Goal: Check status: Check status

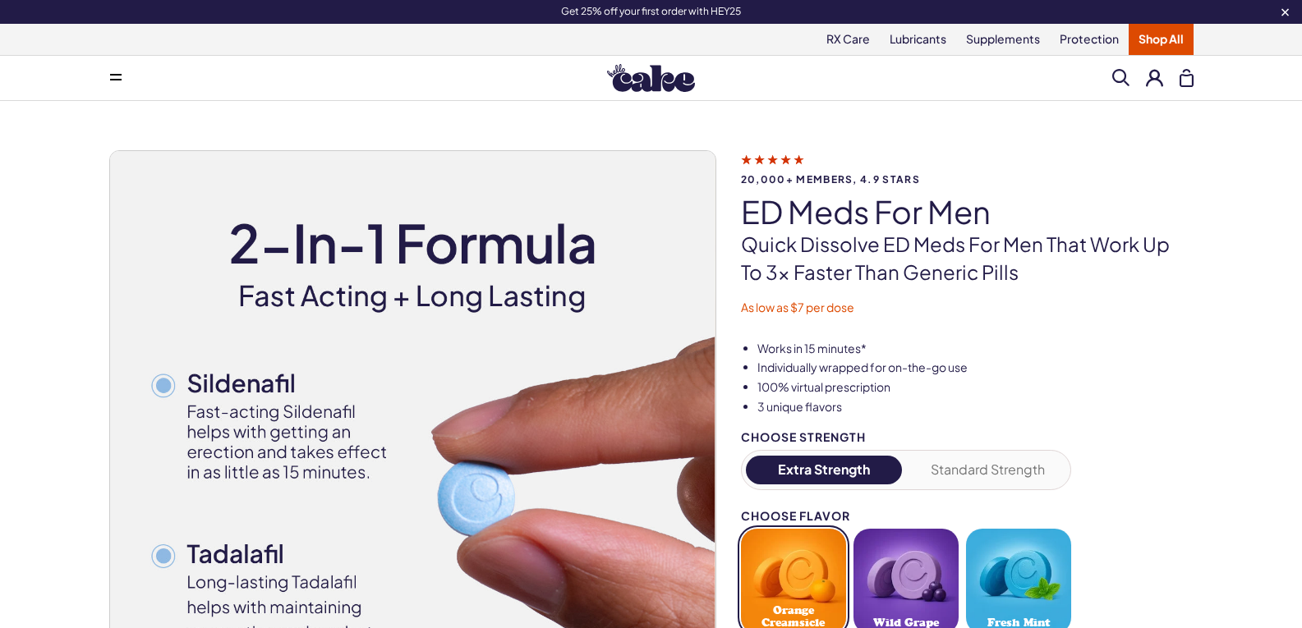
click at [1158, 76] on button at bounding box center [1154, 77] width 17 height 17
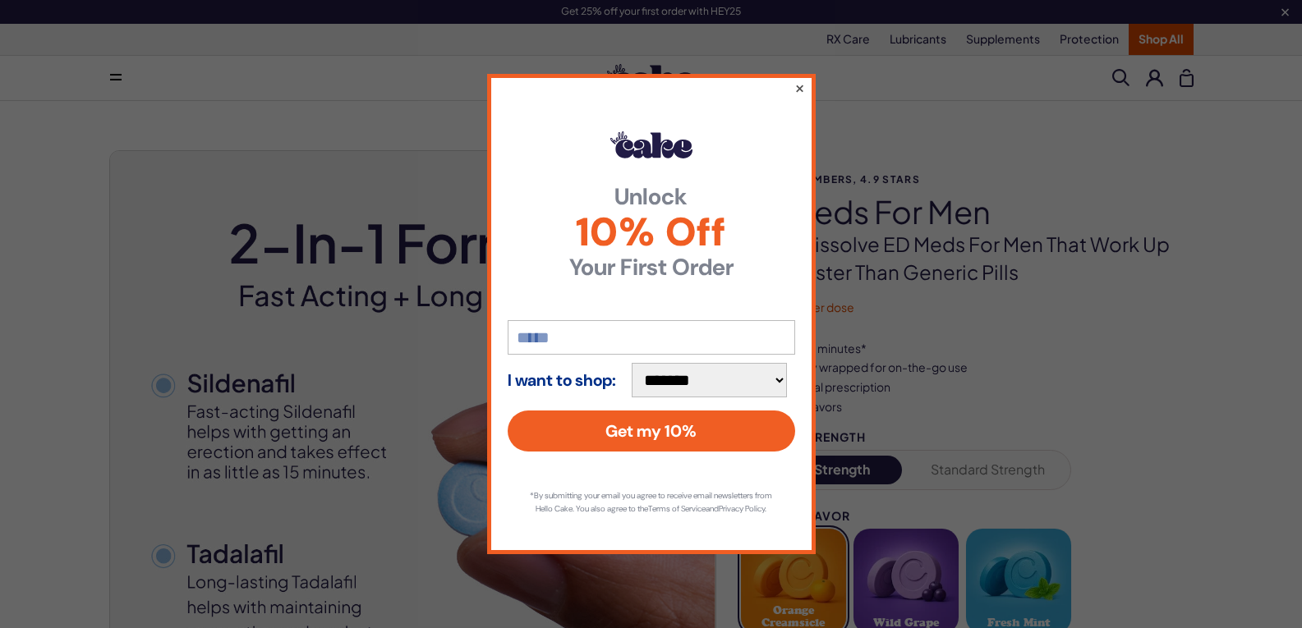
click at [795, 78] on button "×" at bounding box center [799, 88] width 11 height 20
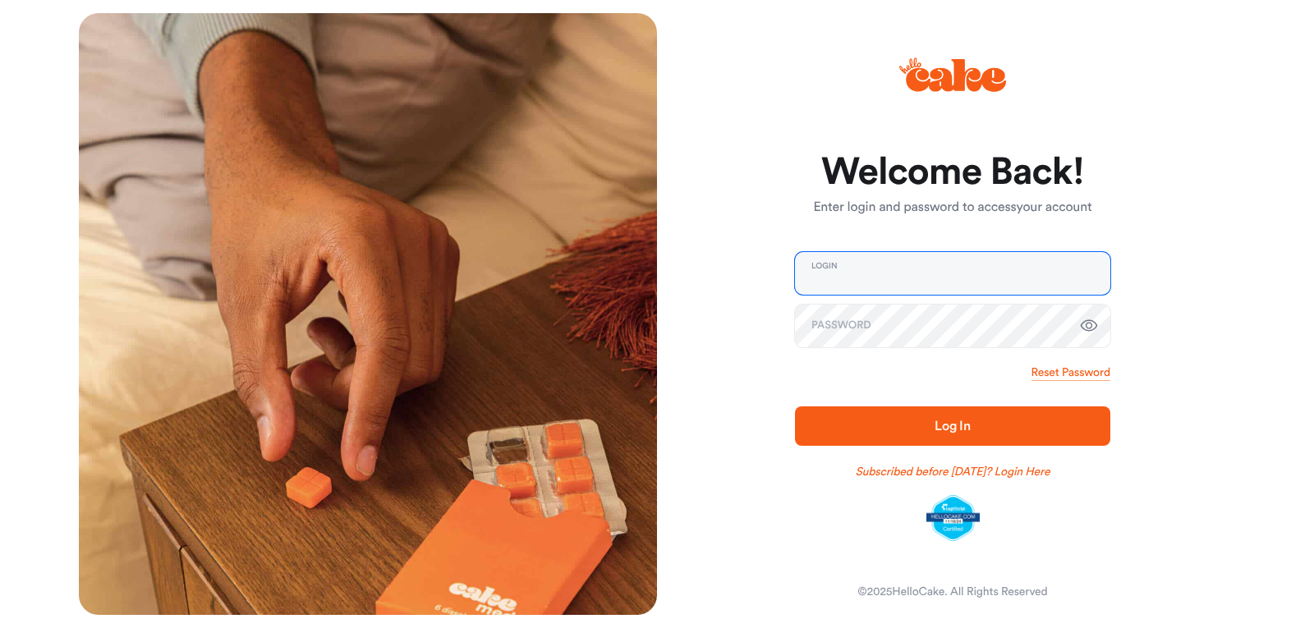
click at [989, 272] on input "email" at bounding box center [952, 273] width 315 height 43
type input "**********"
click at [950, 433] on span "Log In" at bounding box center [953, 426] width 36 height 13
click at [929, 412] on button "Log In" at bounding box center [952, 426] width 315 height 39
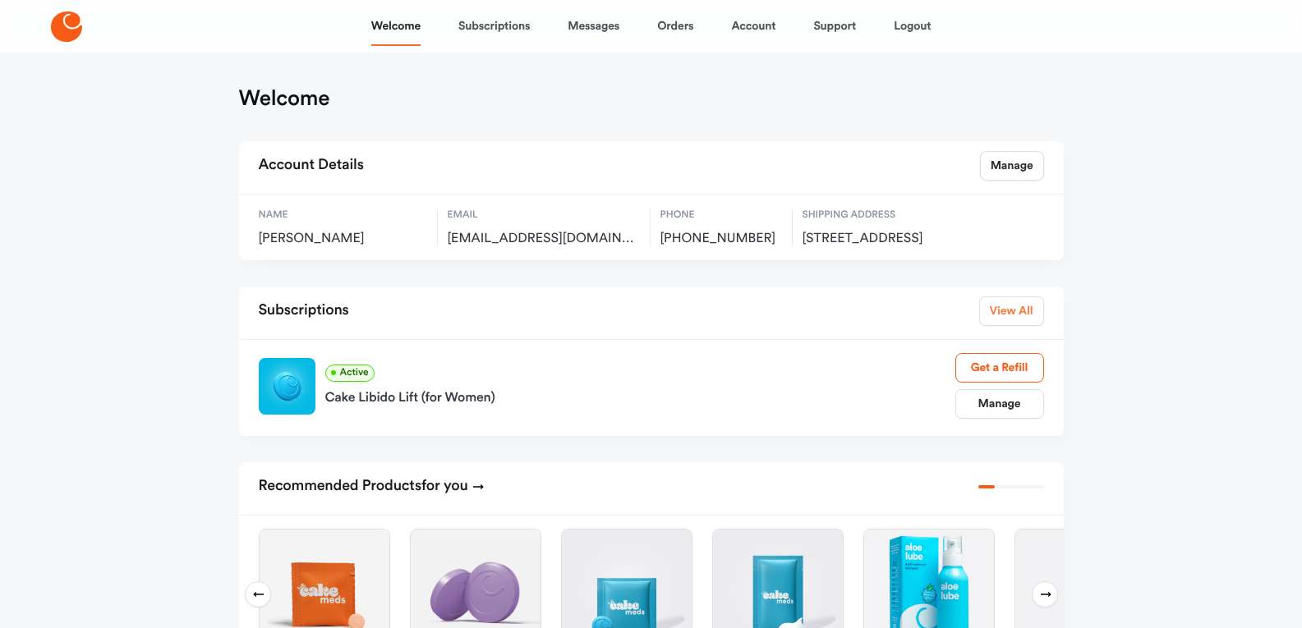
click at [1027, 326] on link "View All" at bounding box center [1011, 312] width 65 height 30
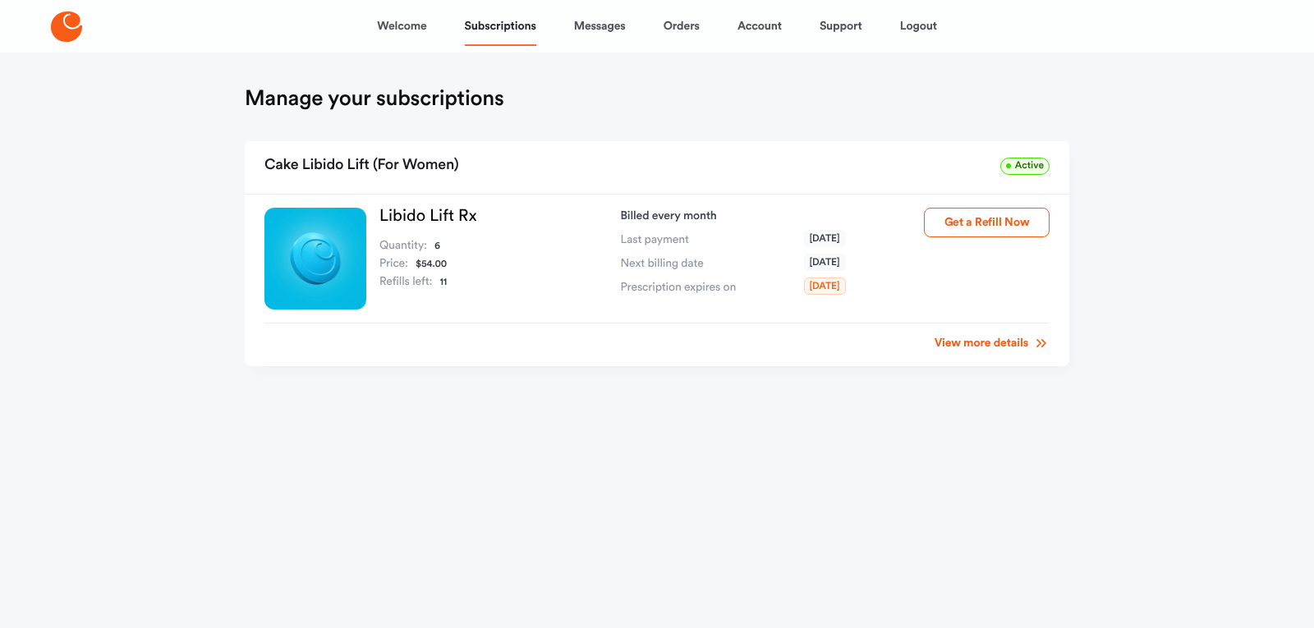
click at [409, 219] on link "Libido Lift Rx" at bounding box center [429, 216] width 98 height 16
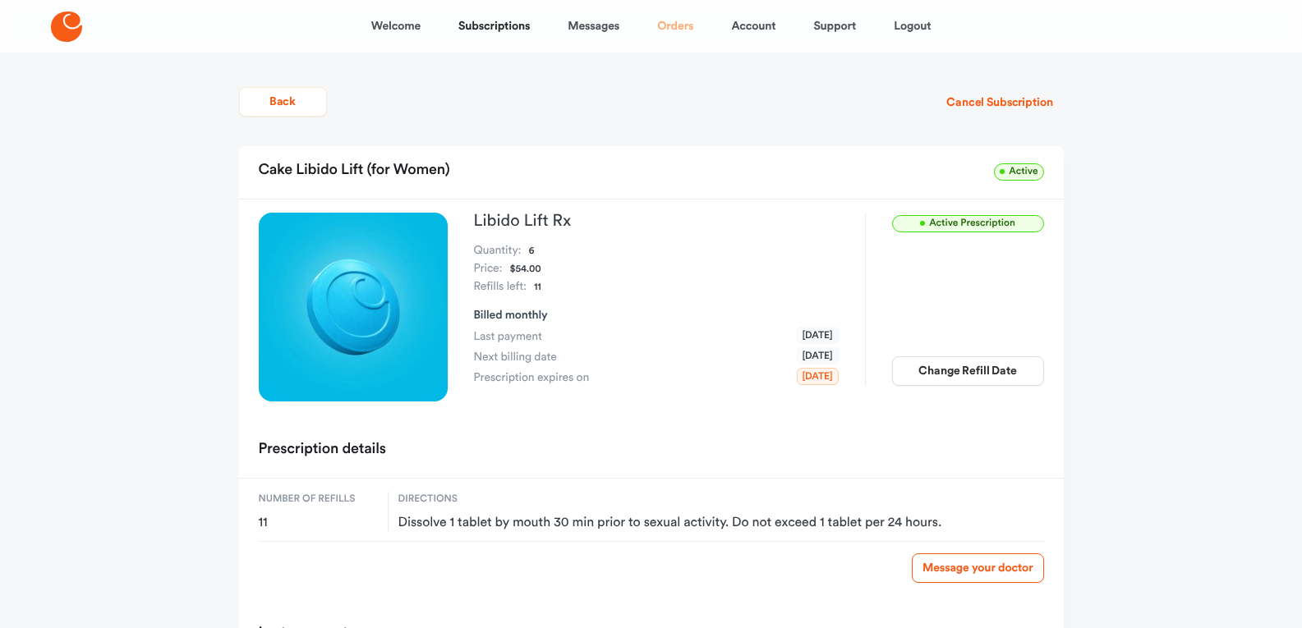
click at [679, 24] on link "Orders" at bounding box center [675, 26] width 36 height 39
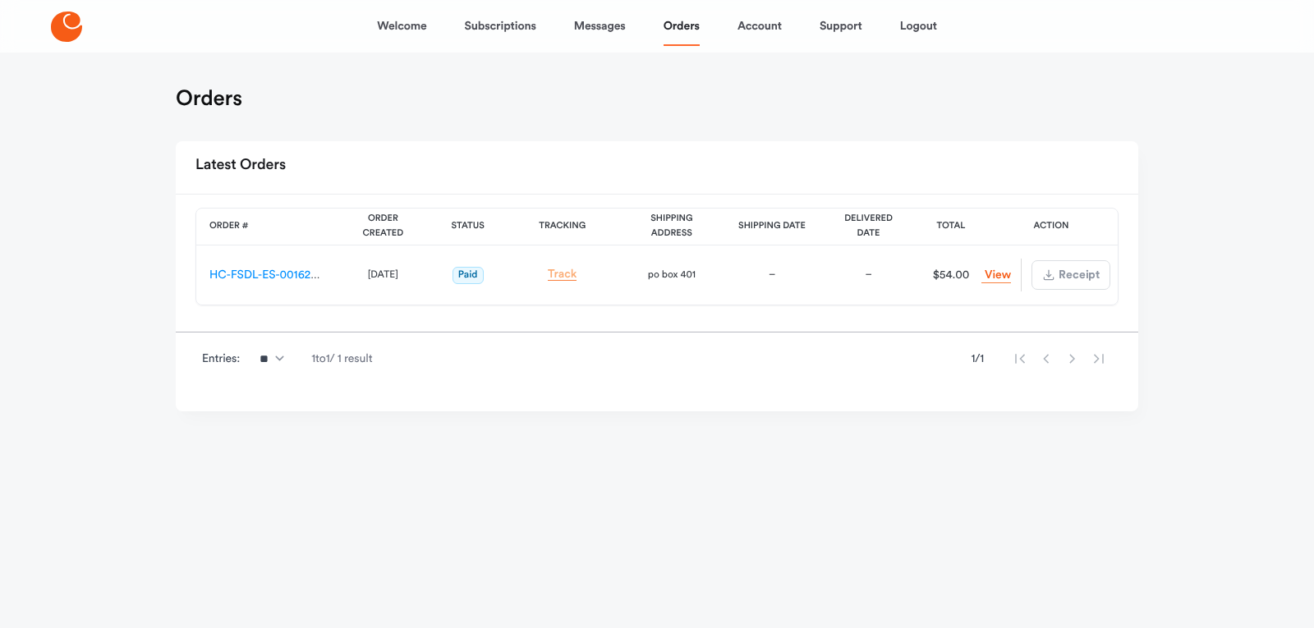
click at [559, 275] on link "Track" at bounding box center [563, 275] width 30 height 12
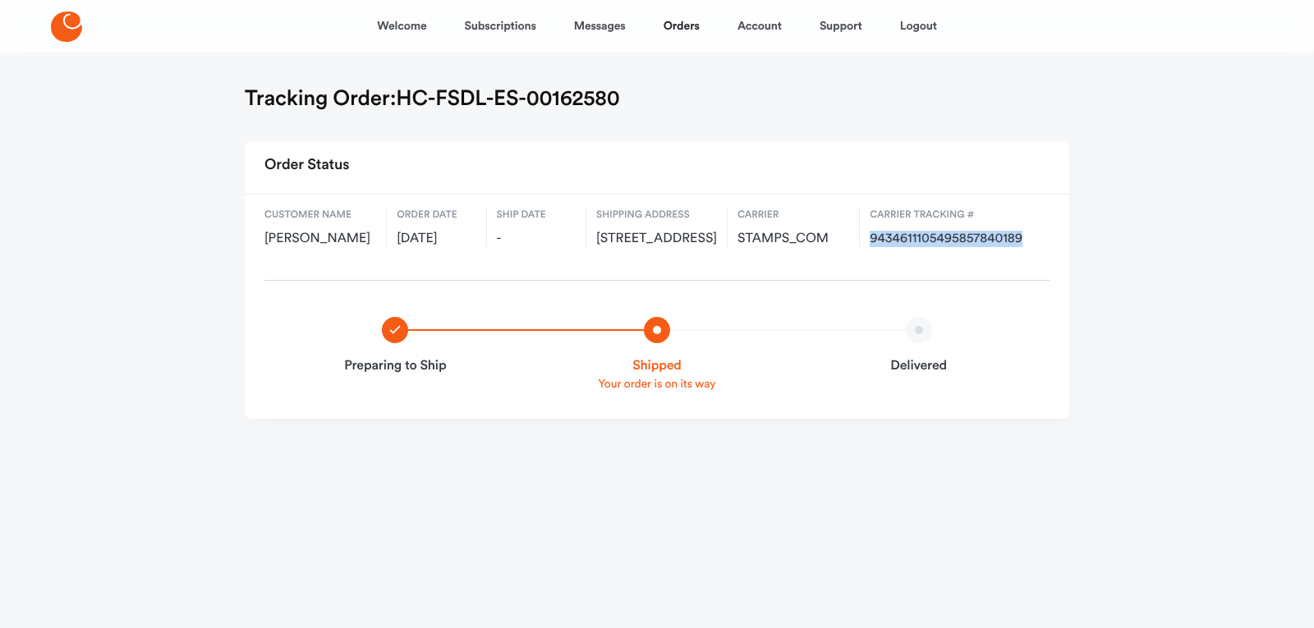
drag, startPoint x: 870, startPoint y: 235, endPoint x: 1021, endPoint y: 237, distance: 151.2
click at [1021, 237] on span "9434611105495857840189" at bounding box center [955, 239] width 170 height 16
copy span "9434611105495857840189"
